Goal: Find specific page/section: Find specific page/section

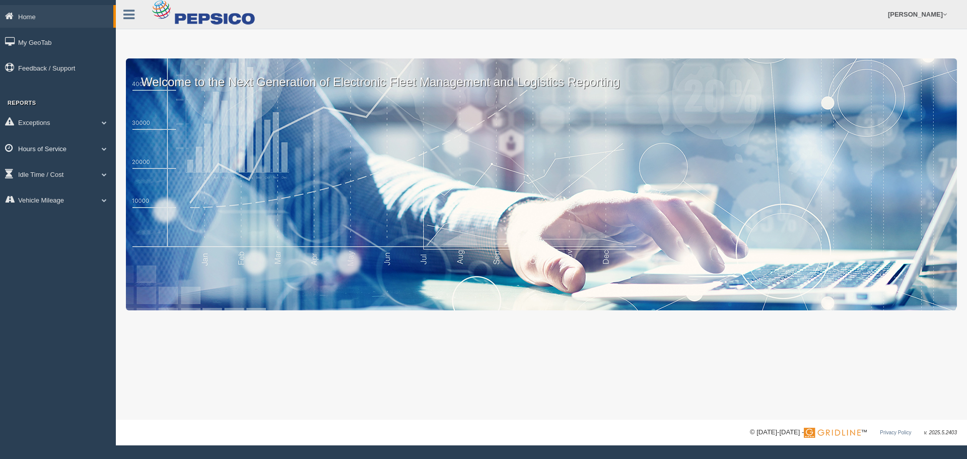
click at [53, 147] on link "Hours of Service" at bounding box center [58, 148] width 116 height 23
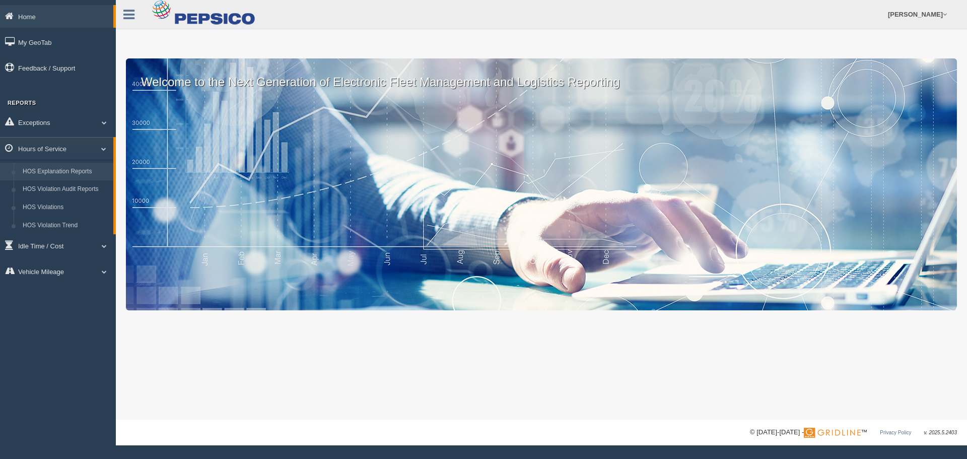
click at [53, 172] on link "HOS Explanation Reports" at bounding box center [65, 172] width 95 height 18
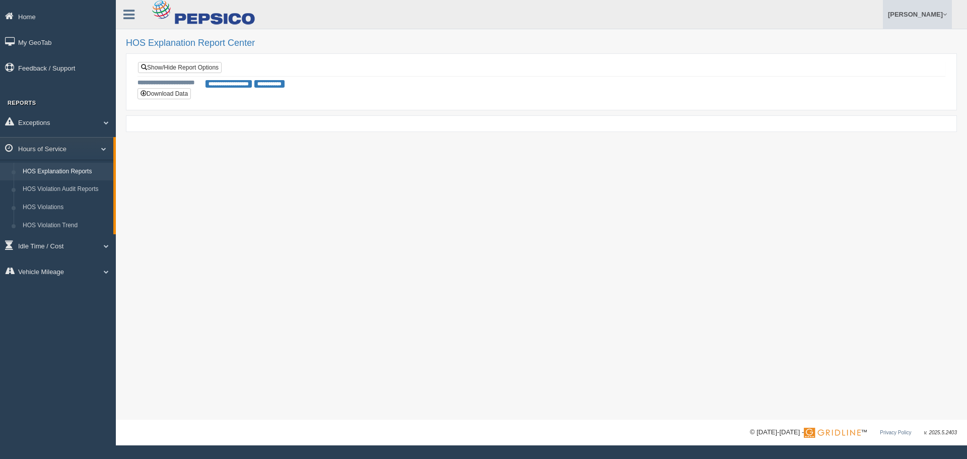
click at [907, 13] on link "[PERSON_NAME]" at bounding box center [917, 14] width 69 height 29
drag, startPoint x: 880, startPoint y: 63, endPoint x: 851, endPoint y: 62, distance: 29.2
click at [880, 63] on link "Log Off" at bounding box center [897, 60] width 110 height 21
